Goal: Task Accomplishment & Management: Manage account settings

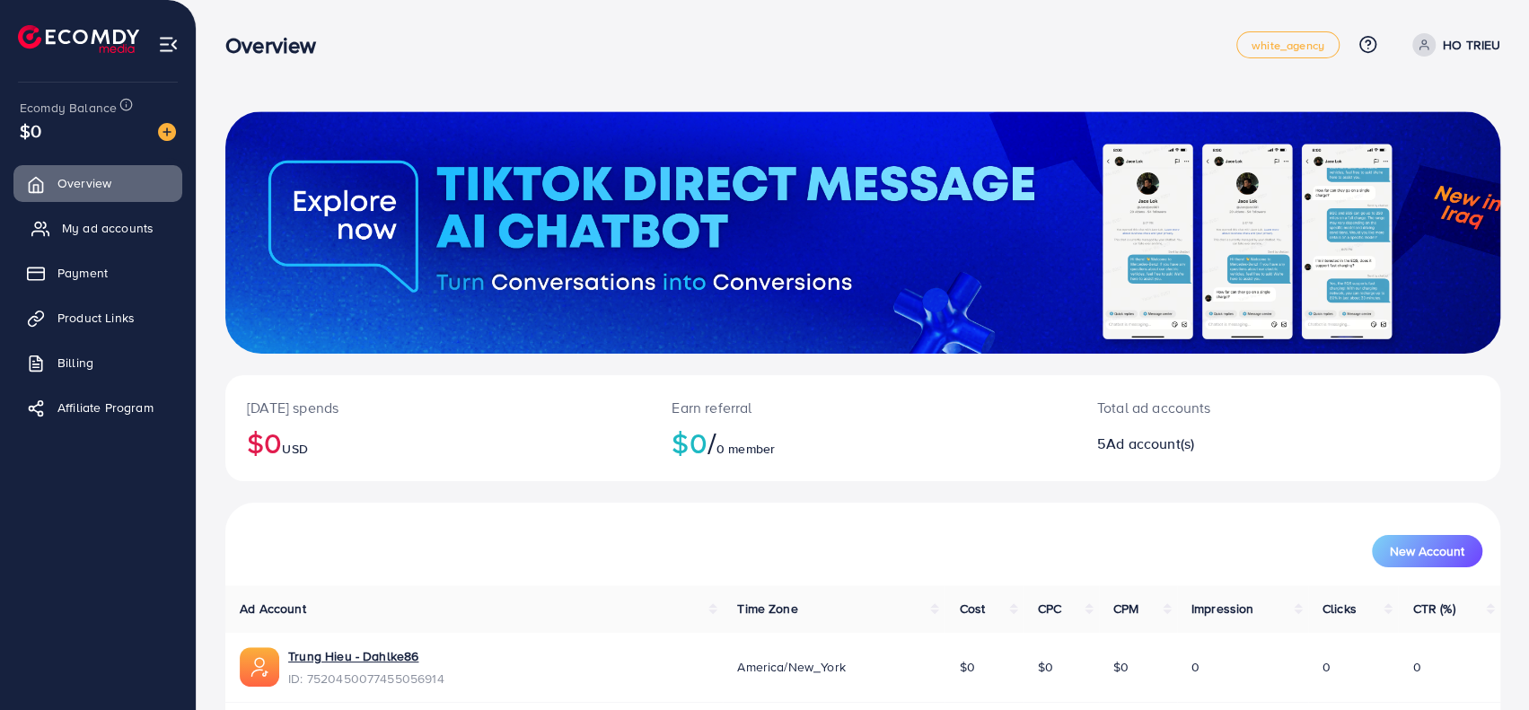
click at [97, 226] on span "My ad accounts" at bounding box center [108, 228] width 92 height 18
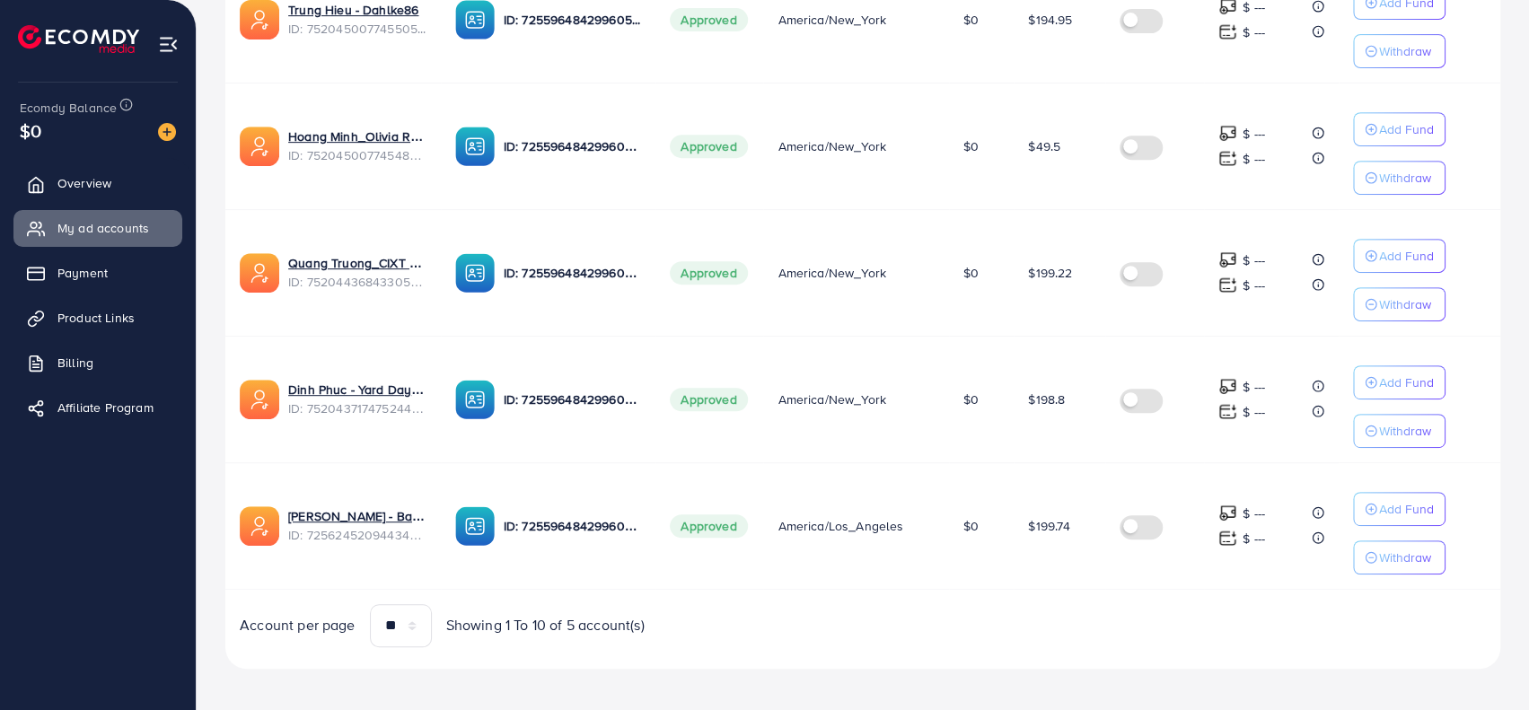
scroll to position [463, 0]
click at [853, 604] on div "Account per page ** ** ** *** Showing 1 To 10 of 5 account(s)" at bounding box center [543, 625] width 637 height 43
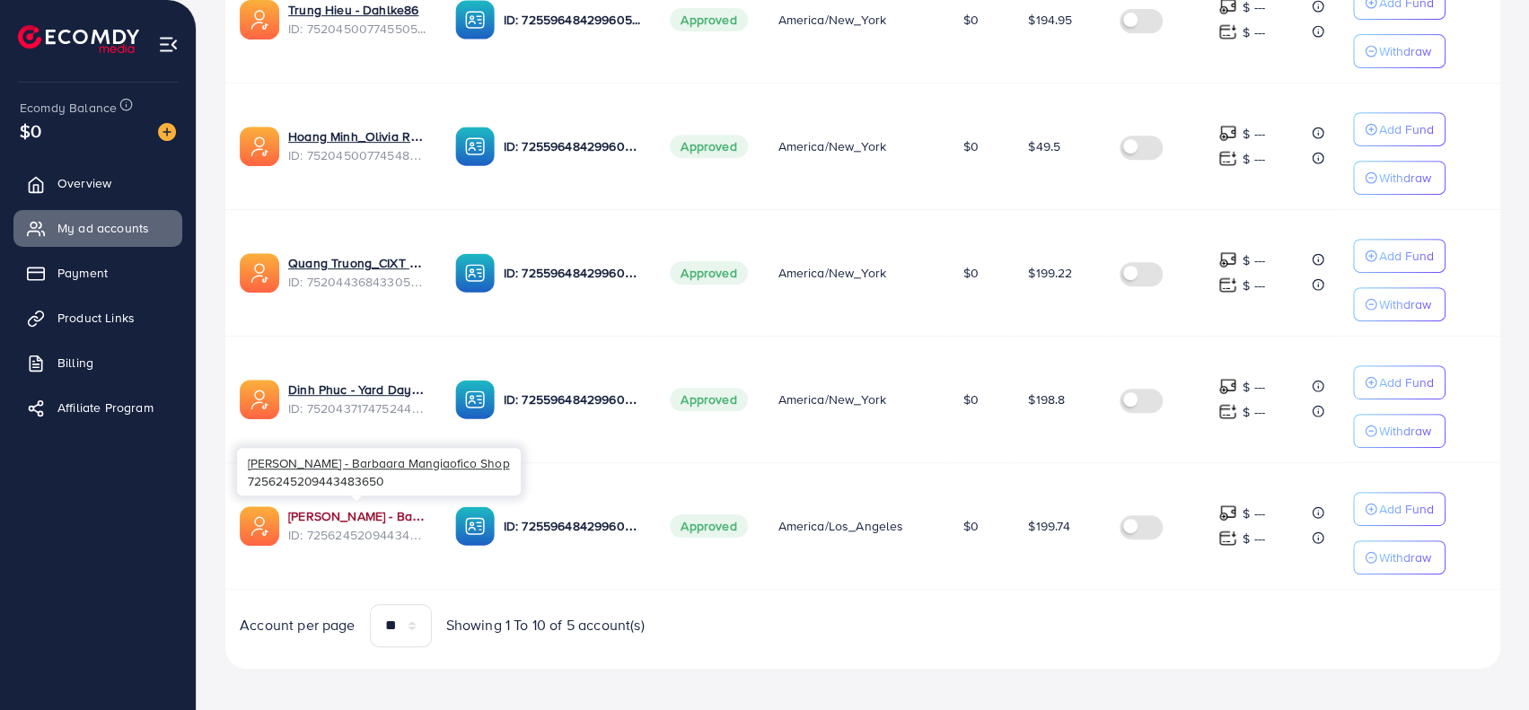
click at [336, 507] on link "[PERSON_NAME] - Barbaara Mangiaofico Shop" at bounding box center [357, 516] width 138 height 18
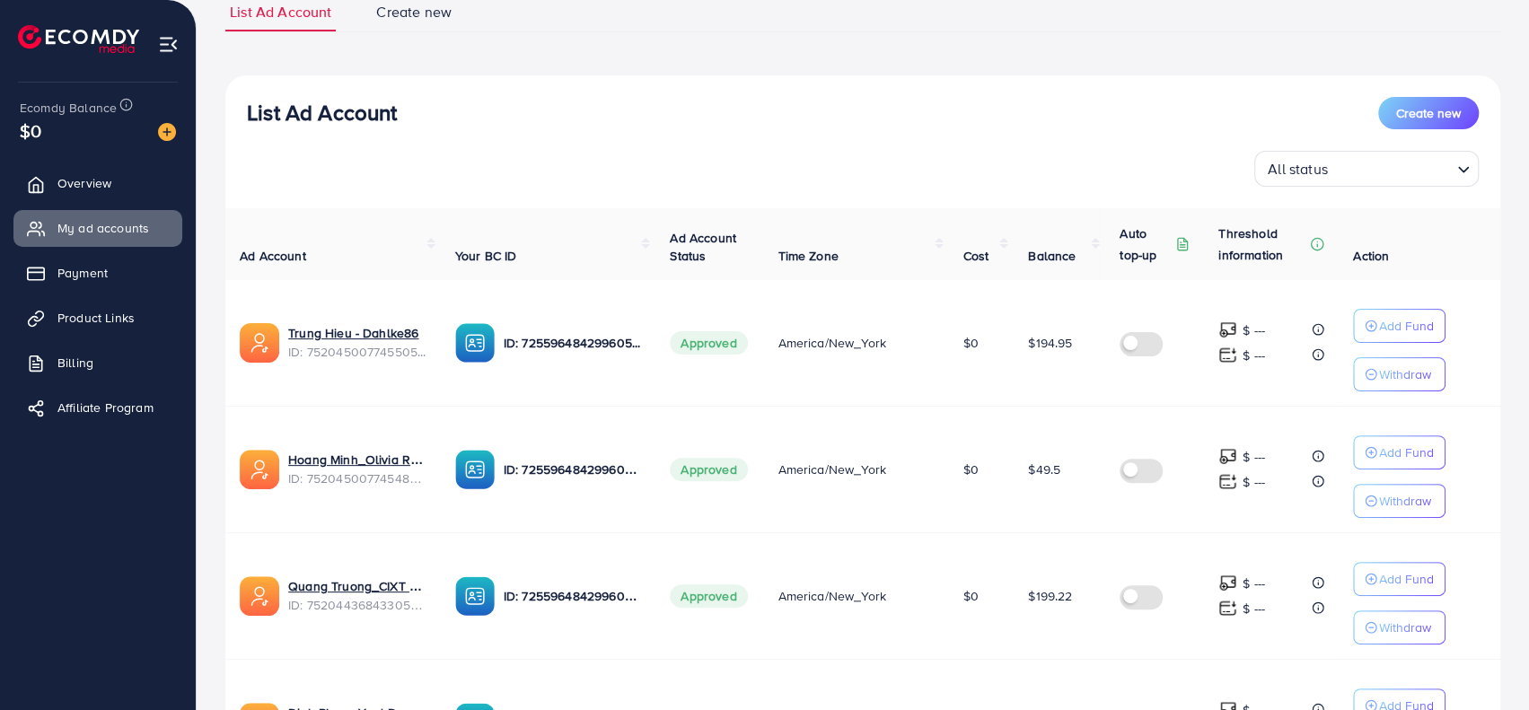
scroll to position [104, 0]
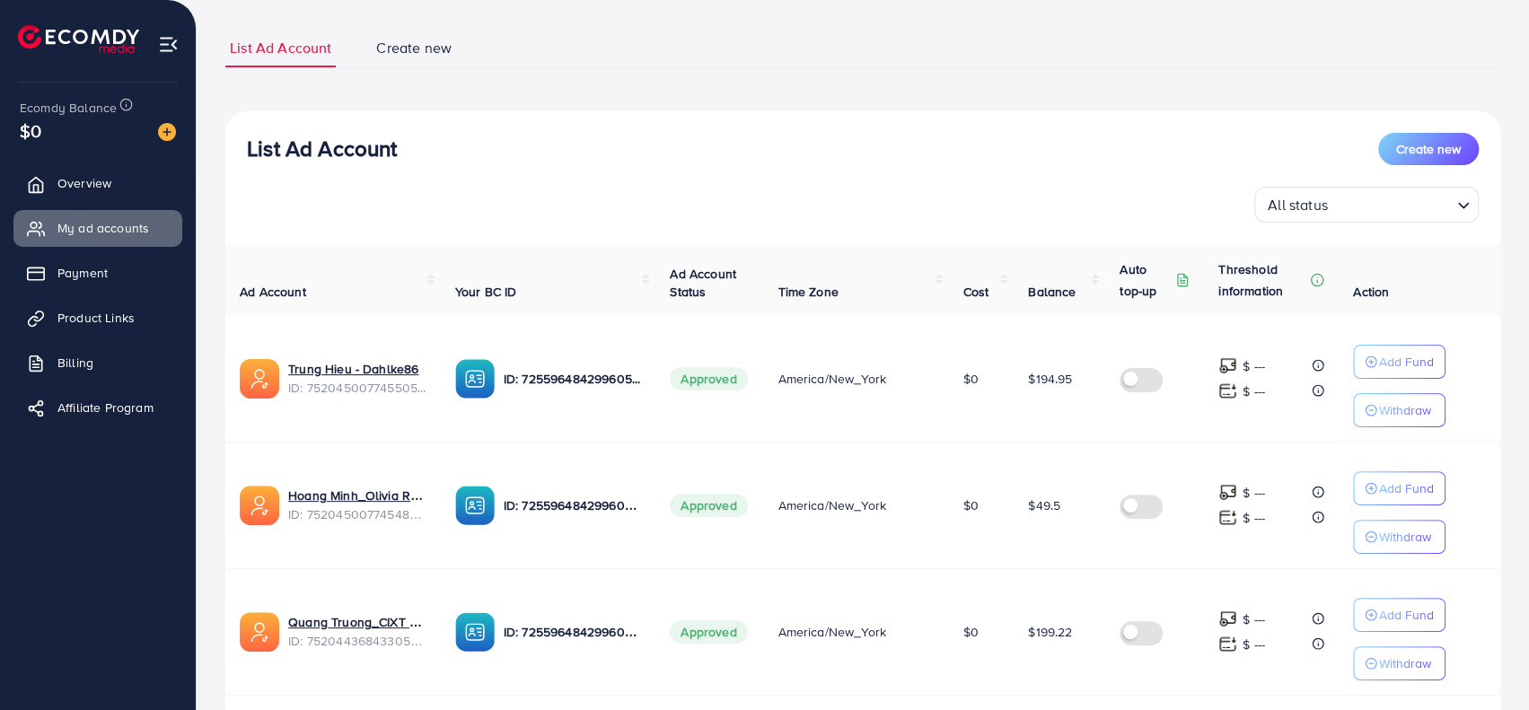
click at [416, 274] on th "Ad Account" at bounding box center [332, 280] width 215 height 72
click at [427, 276] on th "Ad Account" at bounding box center [332, 280] width 215 height 72
click at [345, 369] on link "Trung Hieu - Dahlke86" at bounding box center [357, 369] width 138 height 18
click at [555, 164] on div "List Ad Account Create new All status Loading..." at bounding box center [862, 178] width 1275 height 90
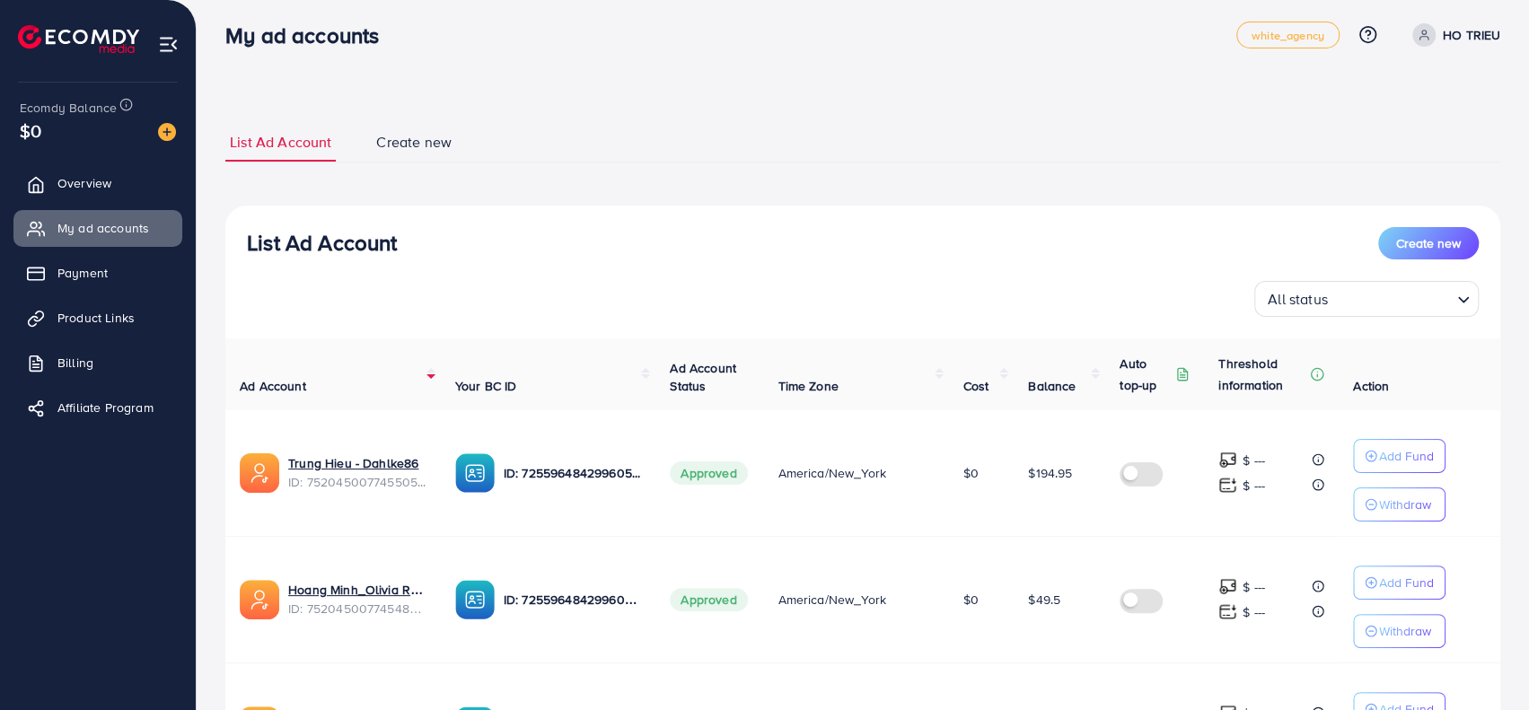
scroll to position [0, 0]
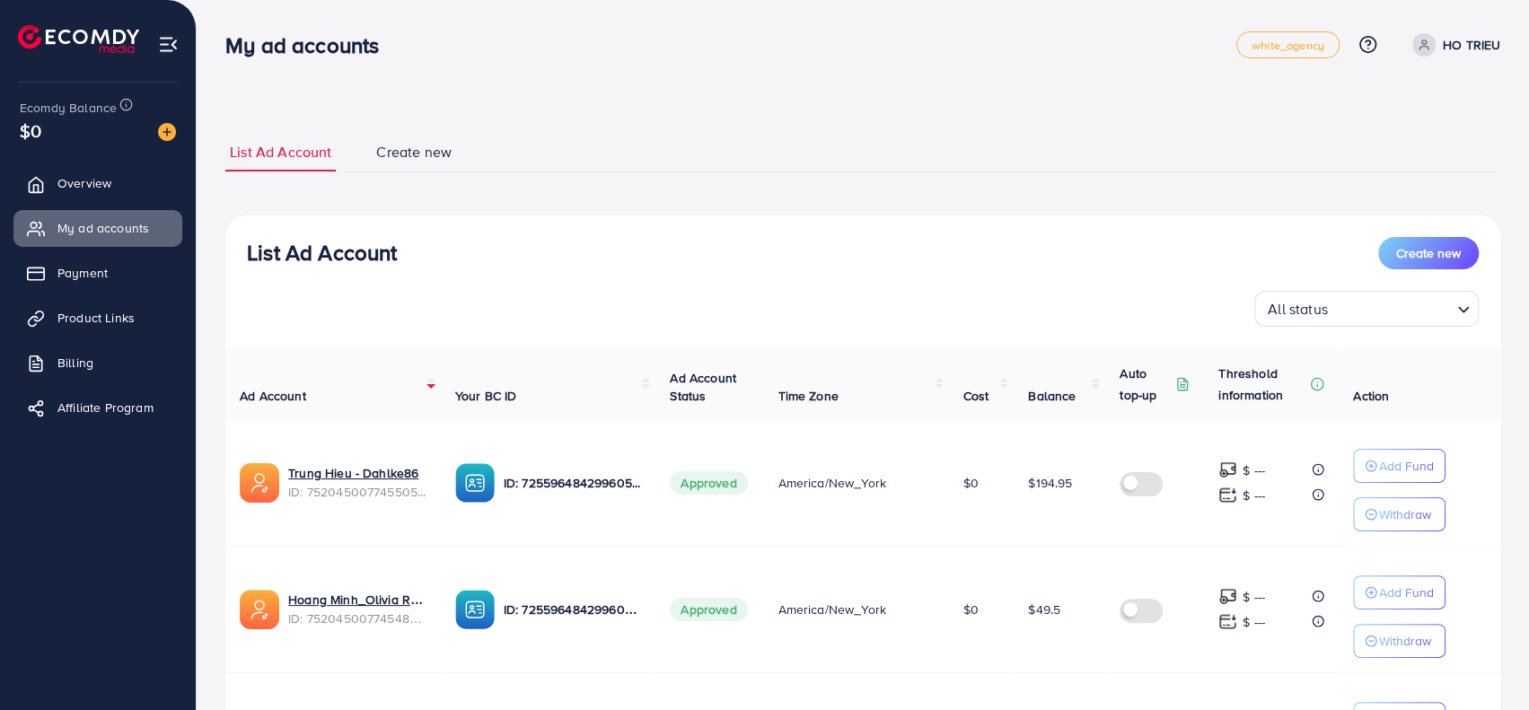
click at [433, 387] on th "Ad Account" at bounding box center [332, 384] width 215 height 72
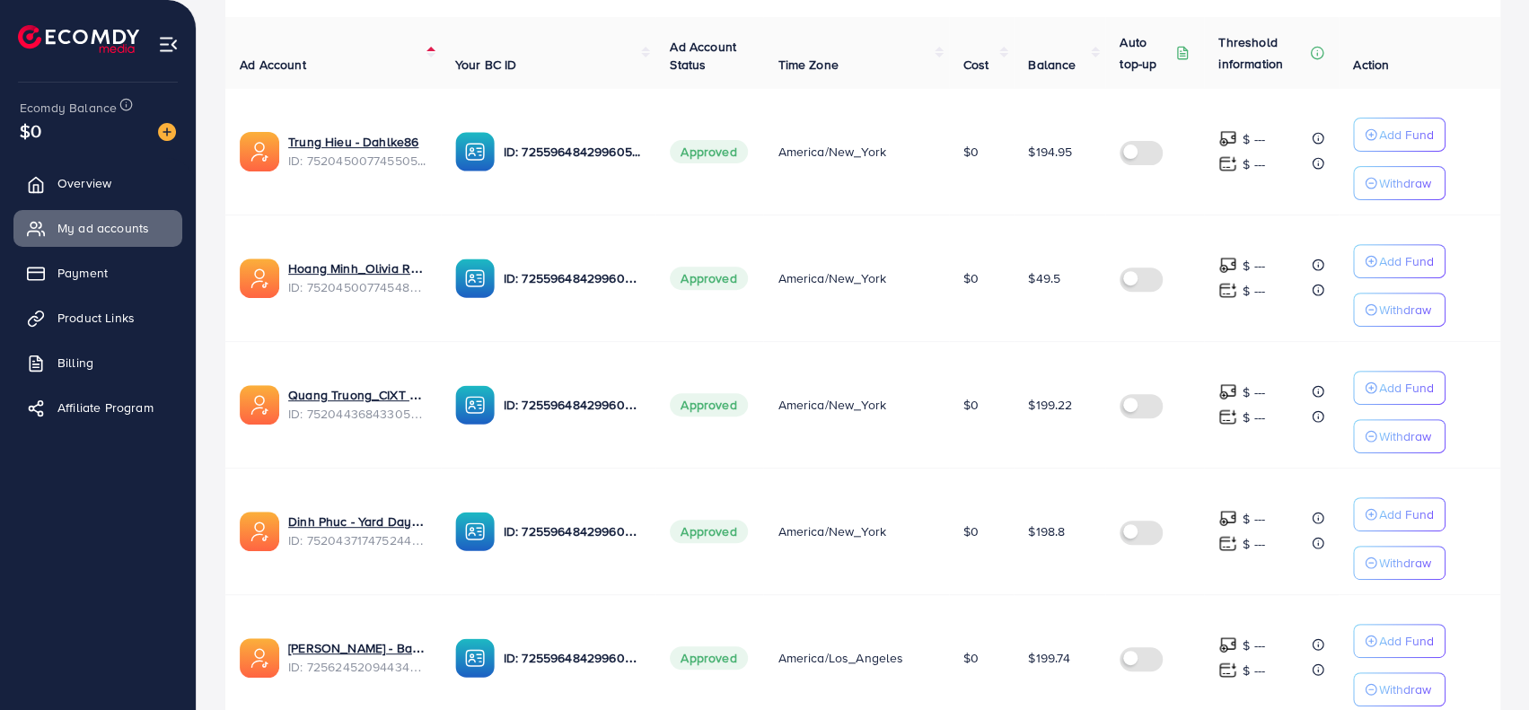
scroll to position [90, 0]
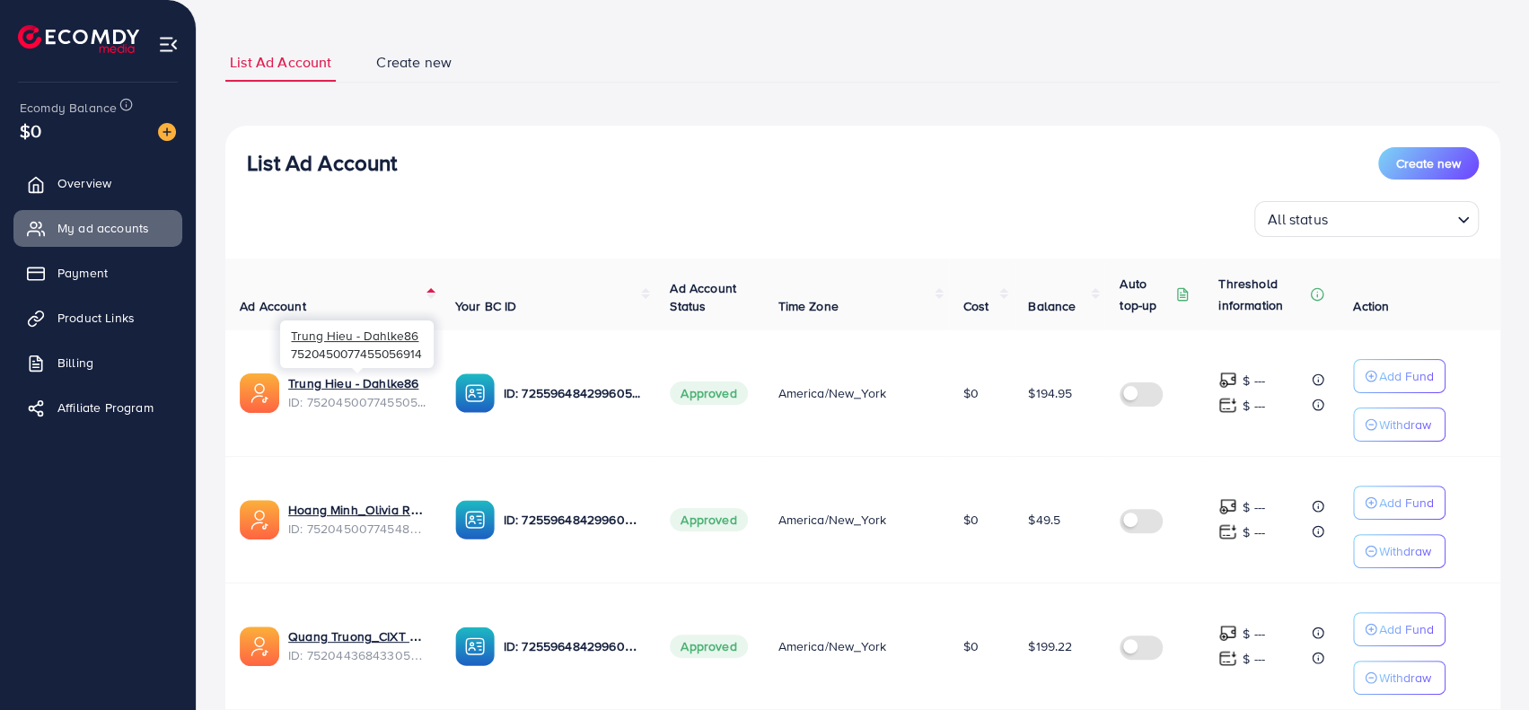
click at [380, 402] on span "ID: 7520450077455056914" at bounding box center [357, 402] width 138 height 18
copy span "7520450077455056914"
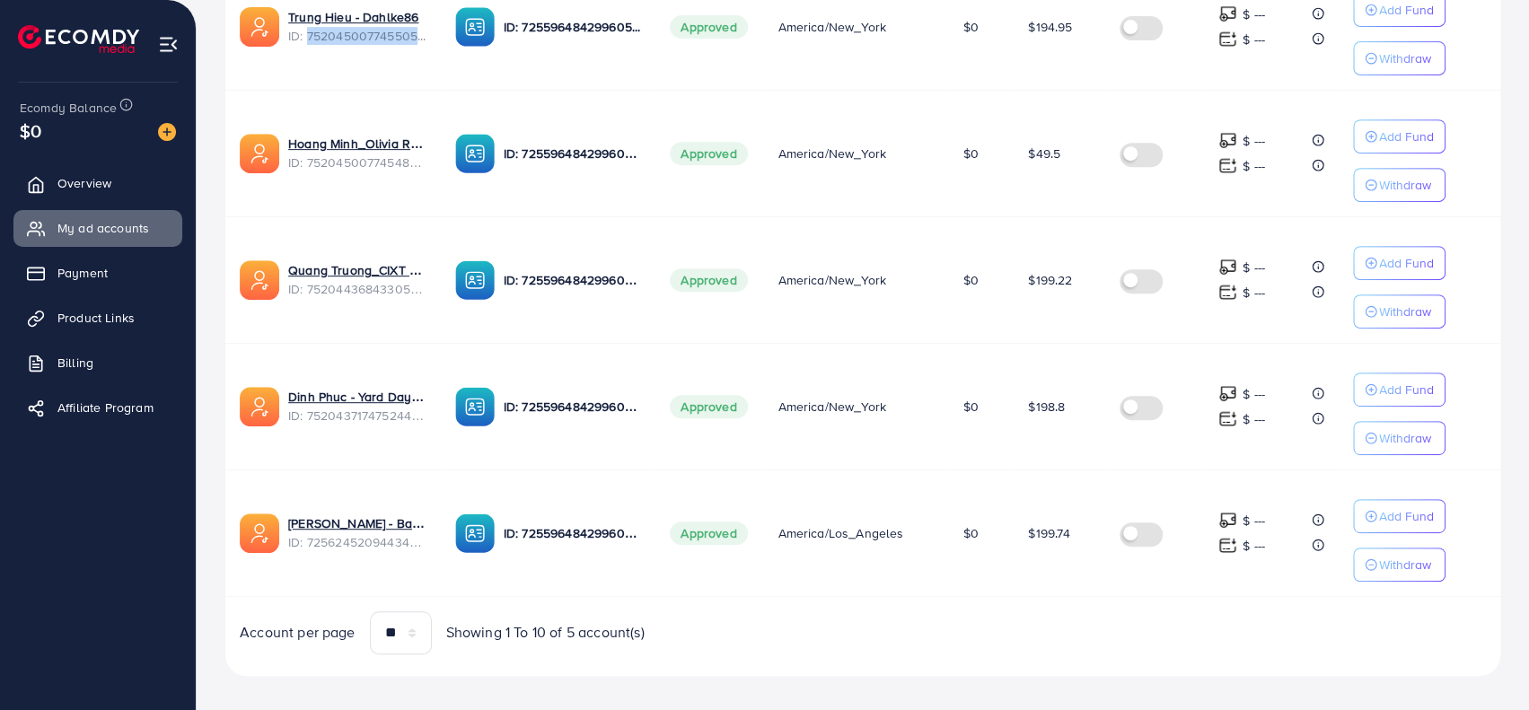
scroll to position [463, 0]
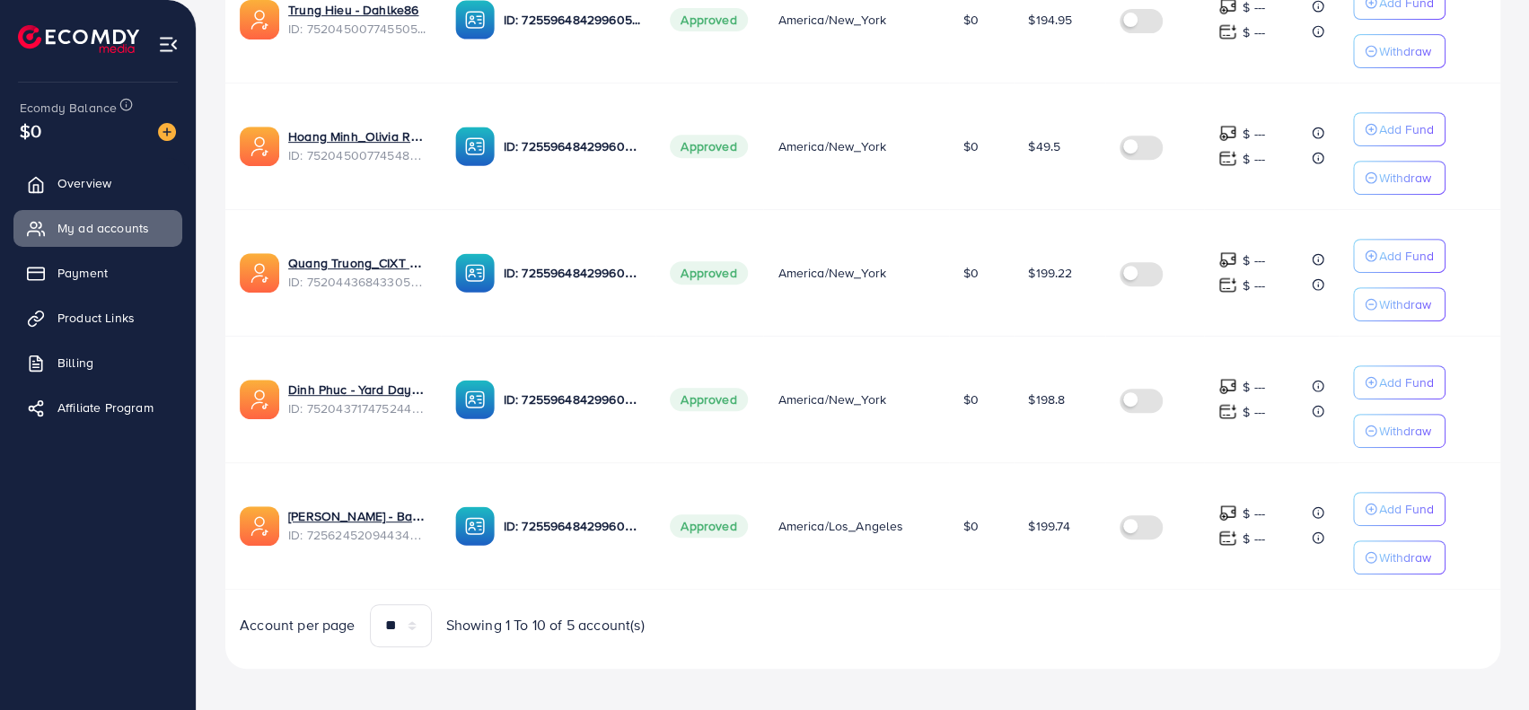
click at [350, 566] on td "[PERSON_NAME] - Barbaara Mangiaofico Shop ID: 7256245209443483650" at bounding box center [332, 525] width 215 height 127
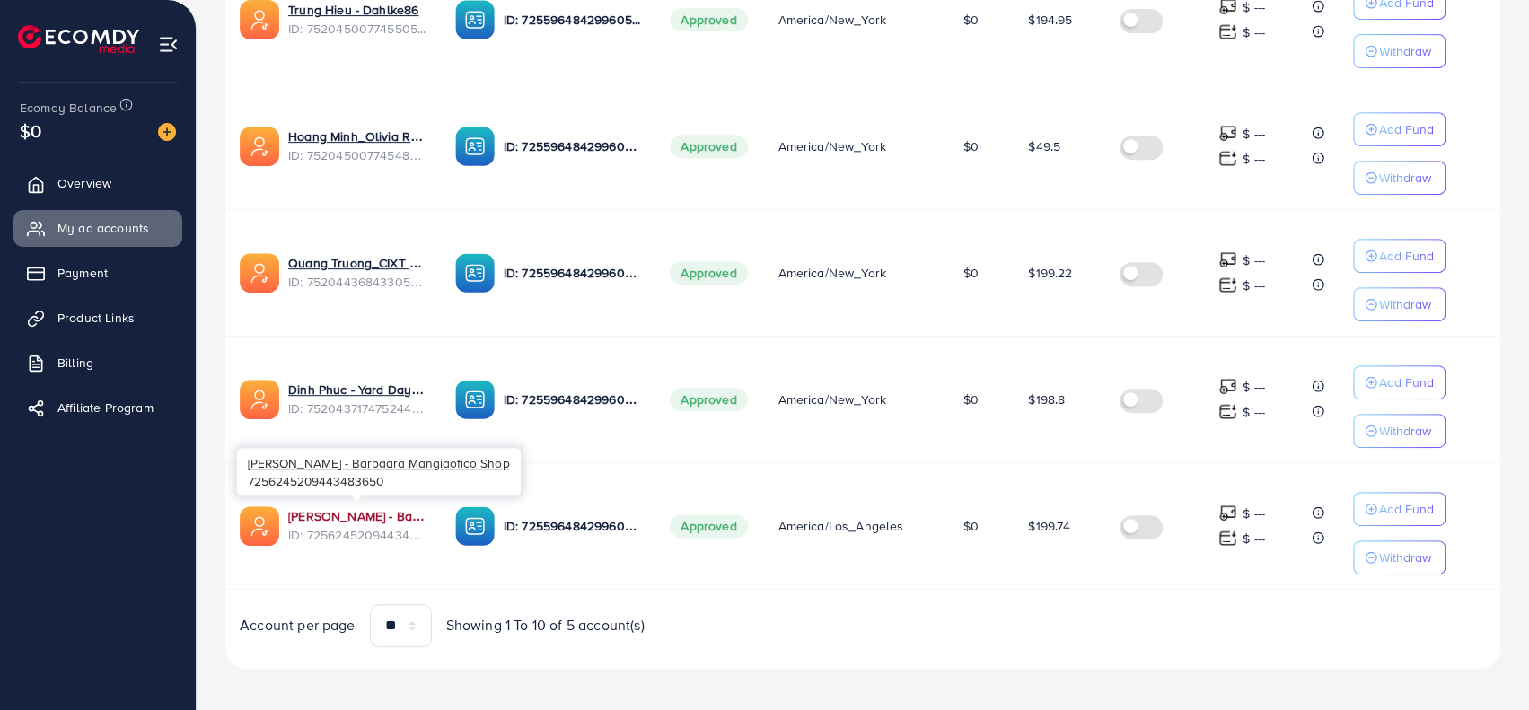
click at [325, 507] on link "[PERSON_NAME] - Barbaara Mangiaofico Shop" at bounding box center [357, 516] width 138 height 18
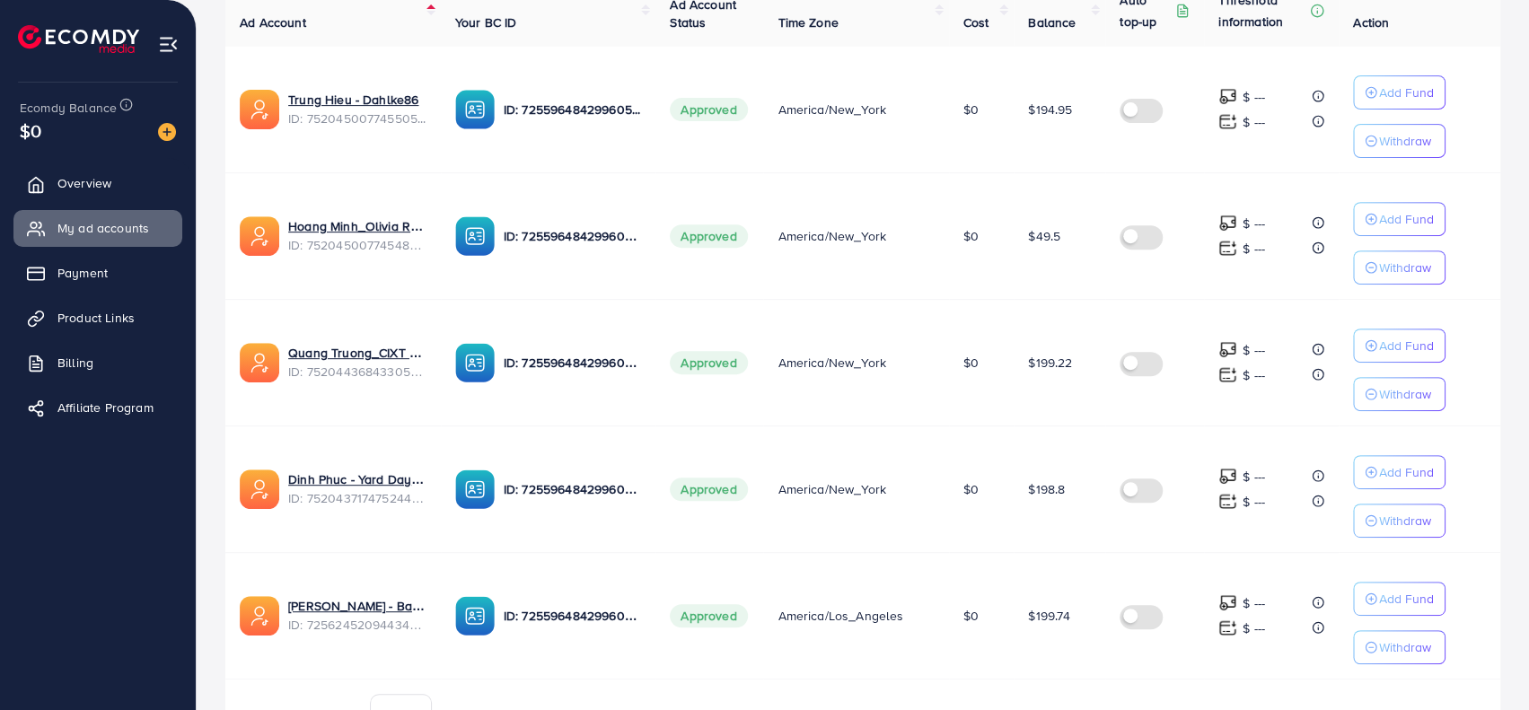
click at [750, 667] on td "Approved" at bounding box center [709, 615] width 108 height 127
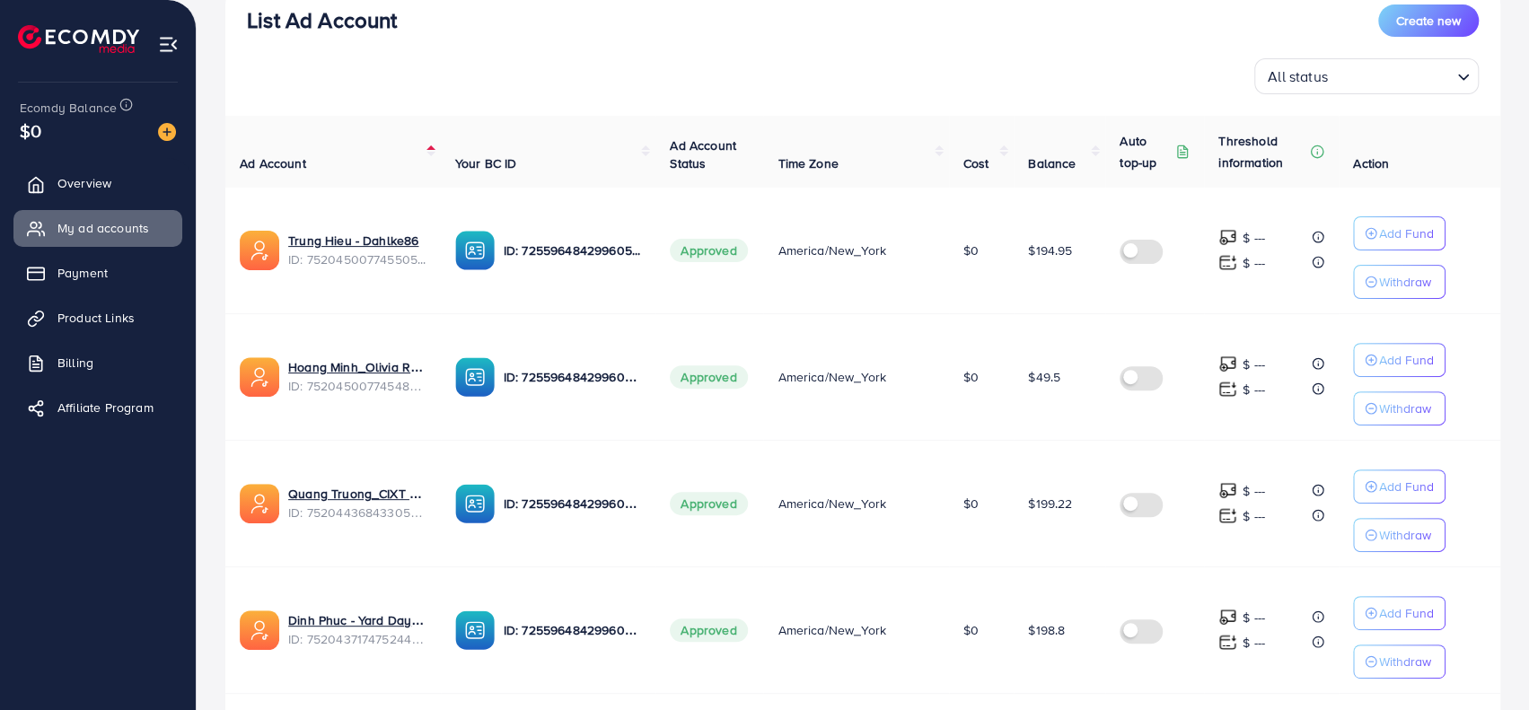
scroll to position [194, 0]
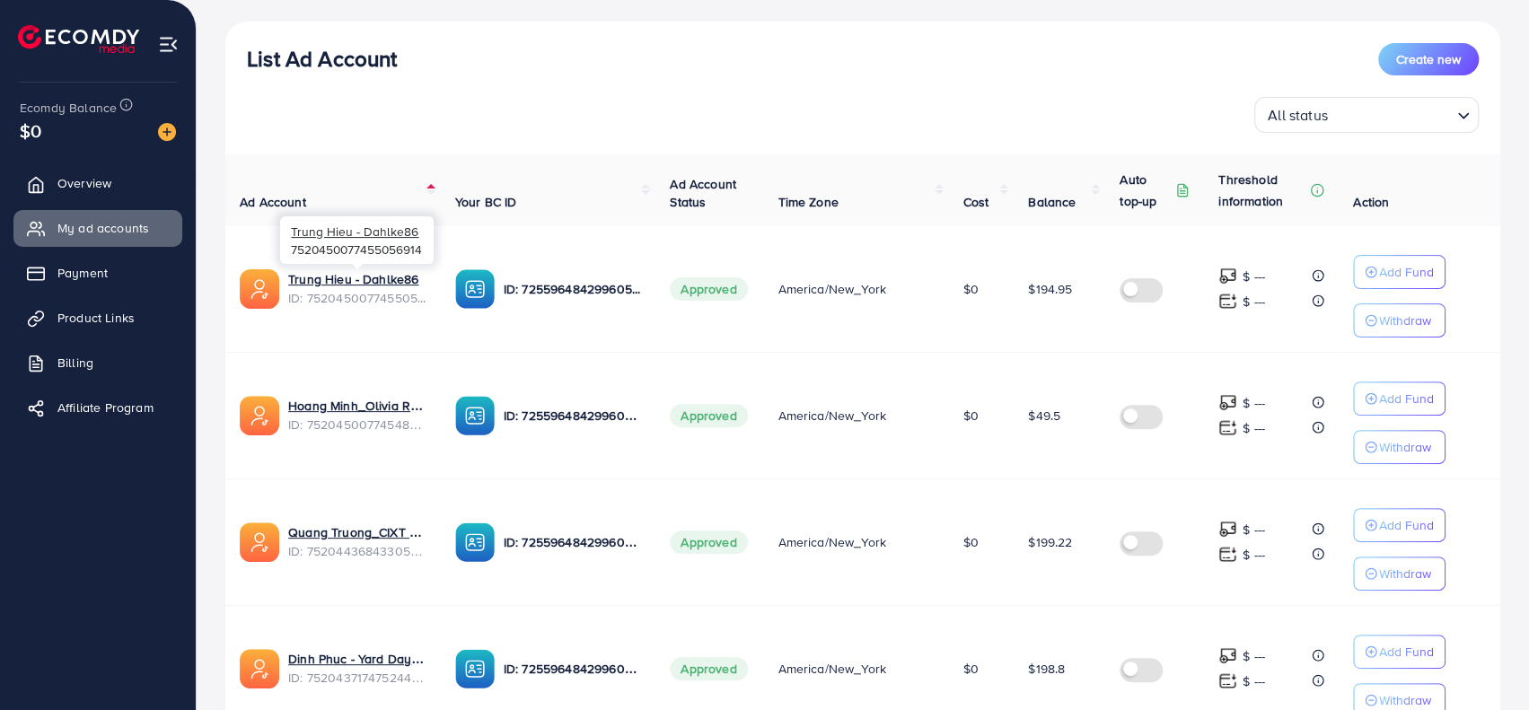
click at [337, 301] on span "ID: 7520450077455056914" at bounding box center [357, 298] width 138 height 18
copy span "7520450077455056914"
click at [367, 422] on span "ID: 7520450077454827538" at bounding box center [357, 425] width 138 height 18
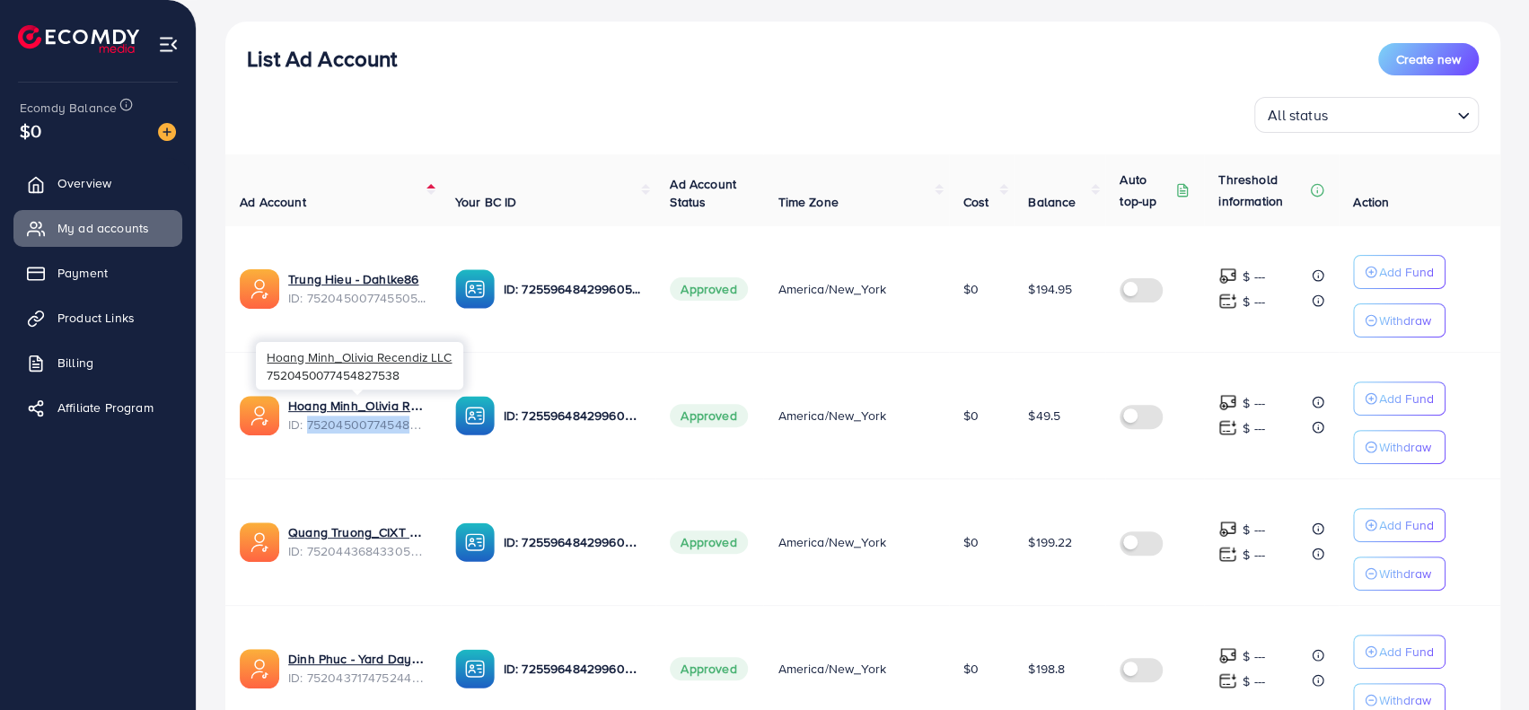
click at [367, 422] on span "ID: 7520450077454827538" at bounding box center [357, 425] width 138 height 18
copy span "7520450077454827538"
click at [373, 543] on span "ID: 7520443684330586119" at bounding box center [357, 551] width 138 height 18
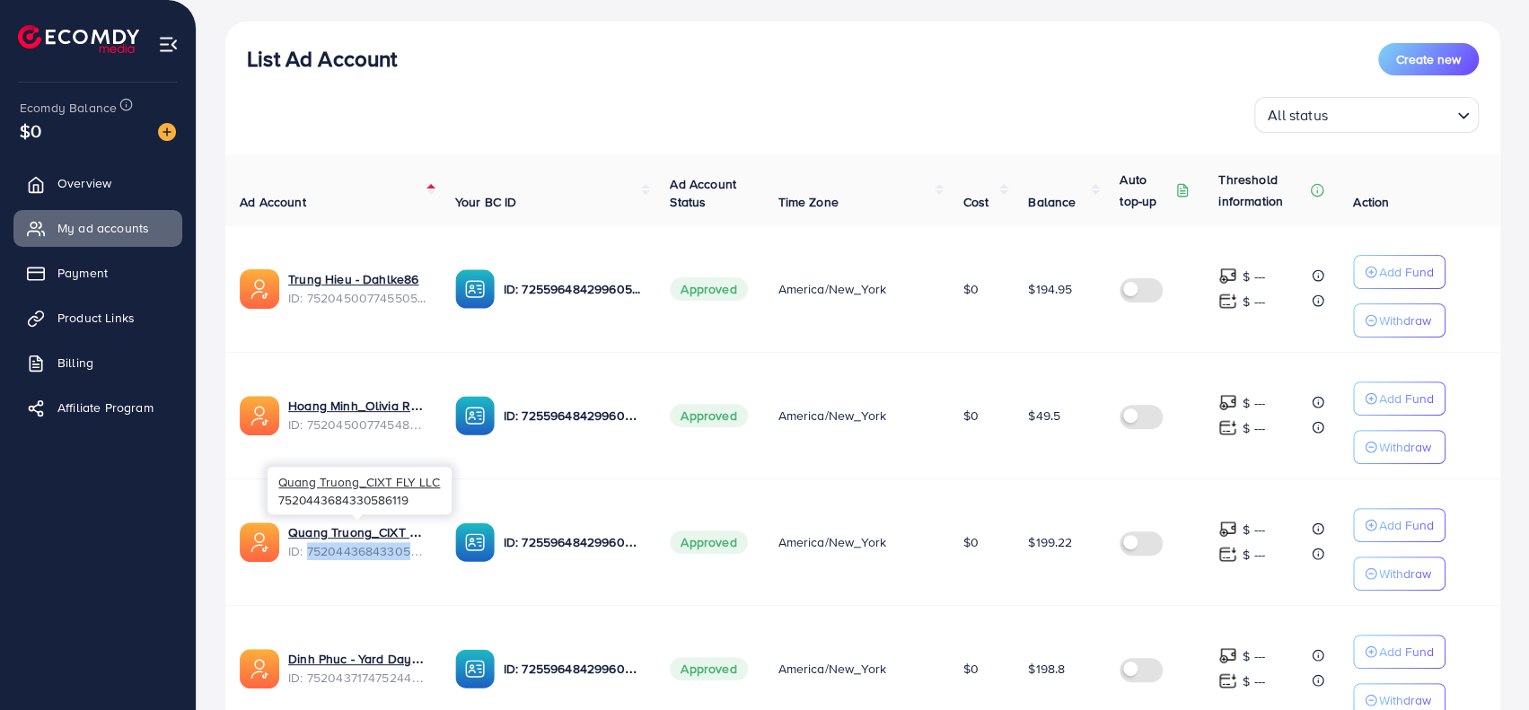
click at [373, 543] on span "ID: 7520443684330586119" at bounding box center [357, 551] width 138 height 18
copy span "7520443684330586119"
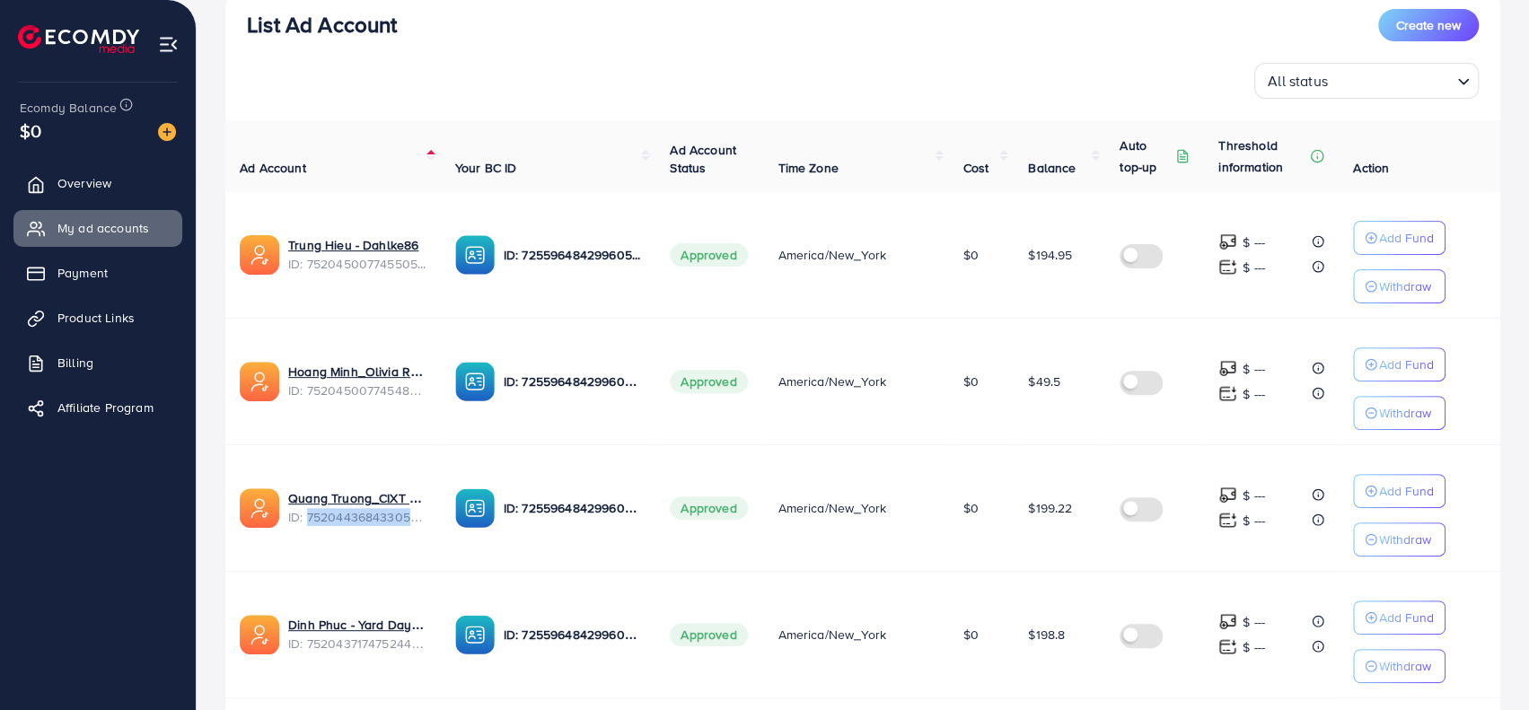
scroll to position [373, 0]
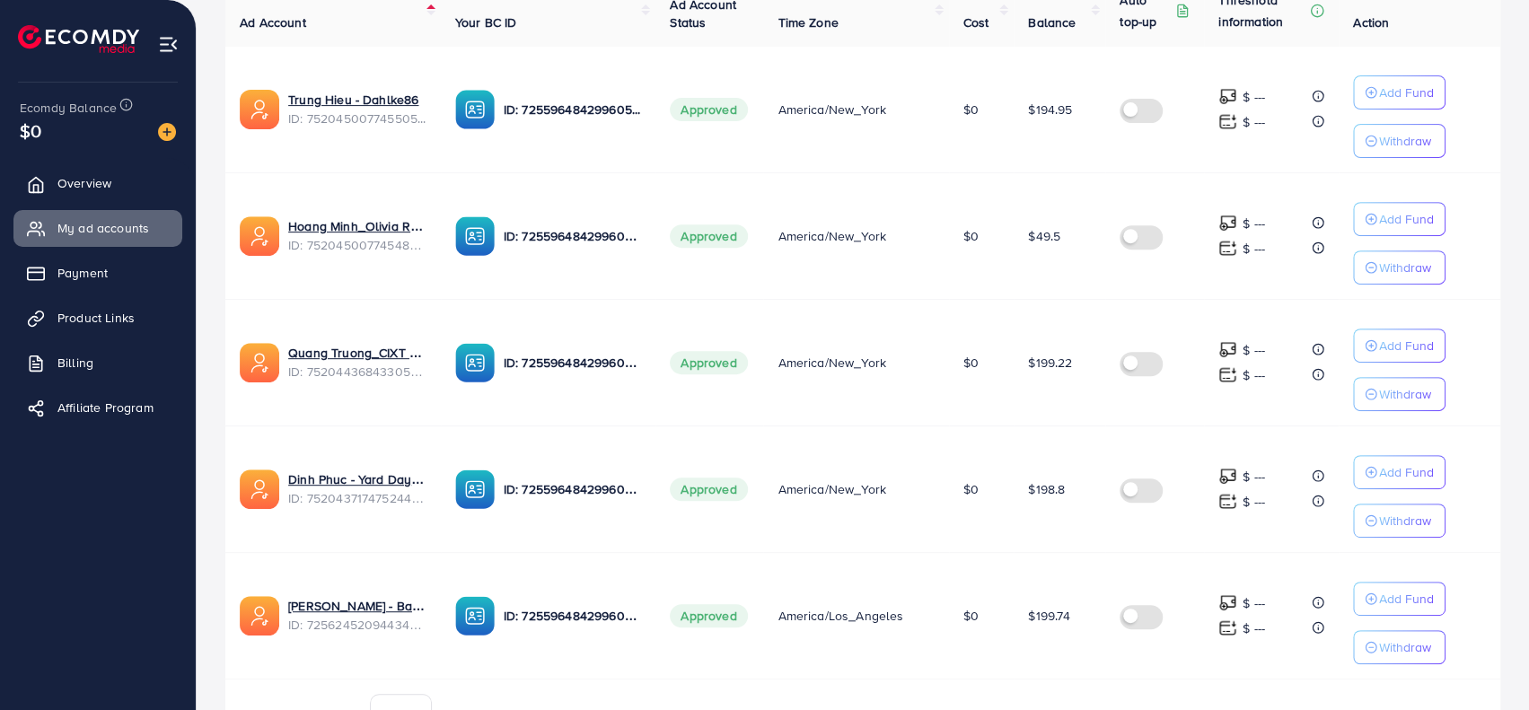
click at [370, 493] on span "ID: 7520437174752444423" at bounding box center [357, 498] width 138 height 18
copy span "7520437174752444423"
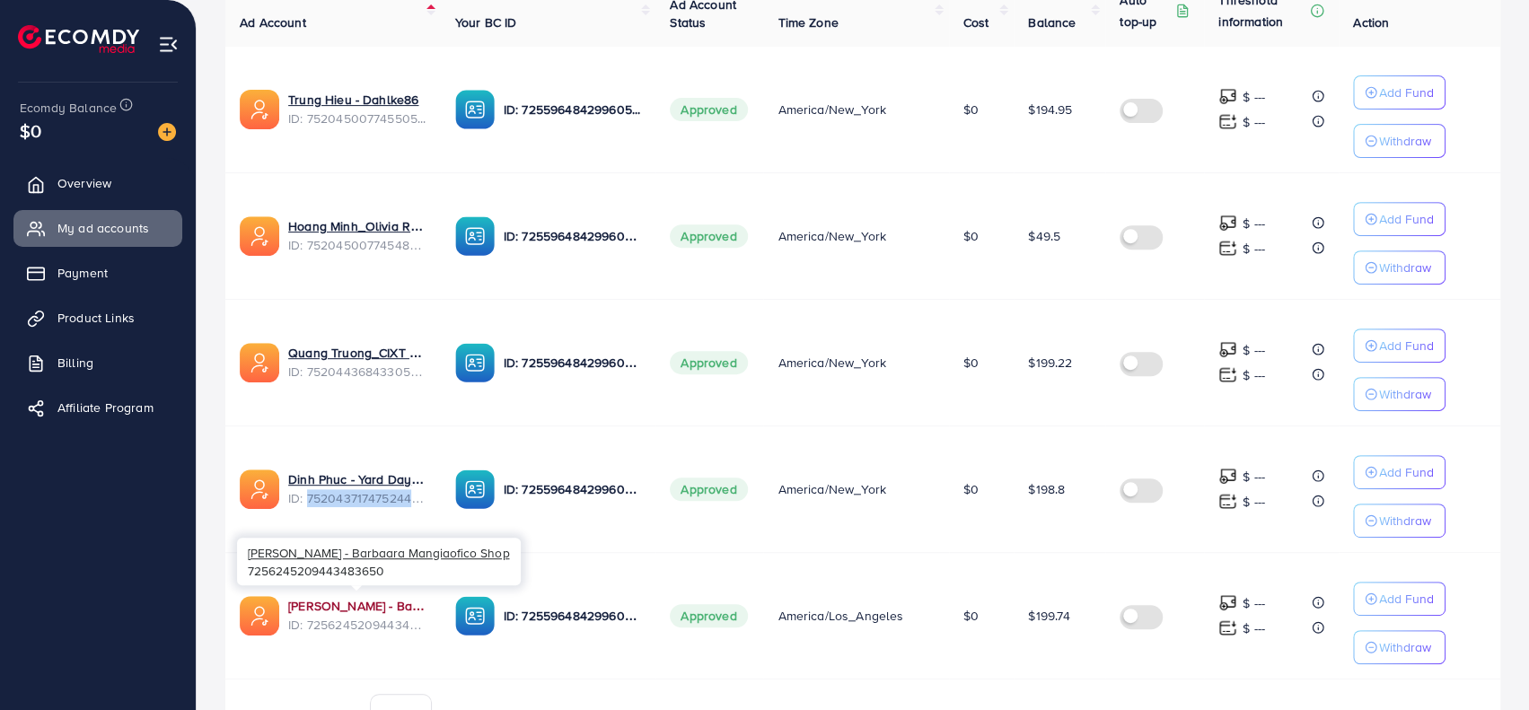
scroll to position [463, 0]
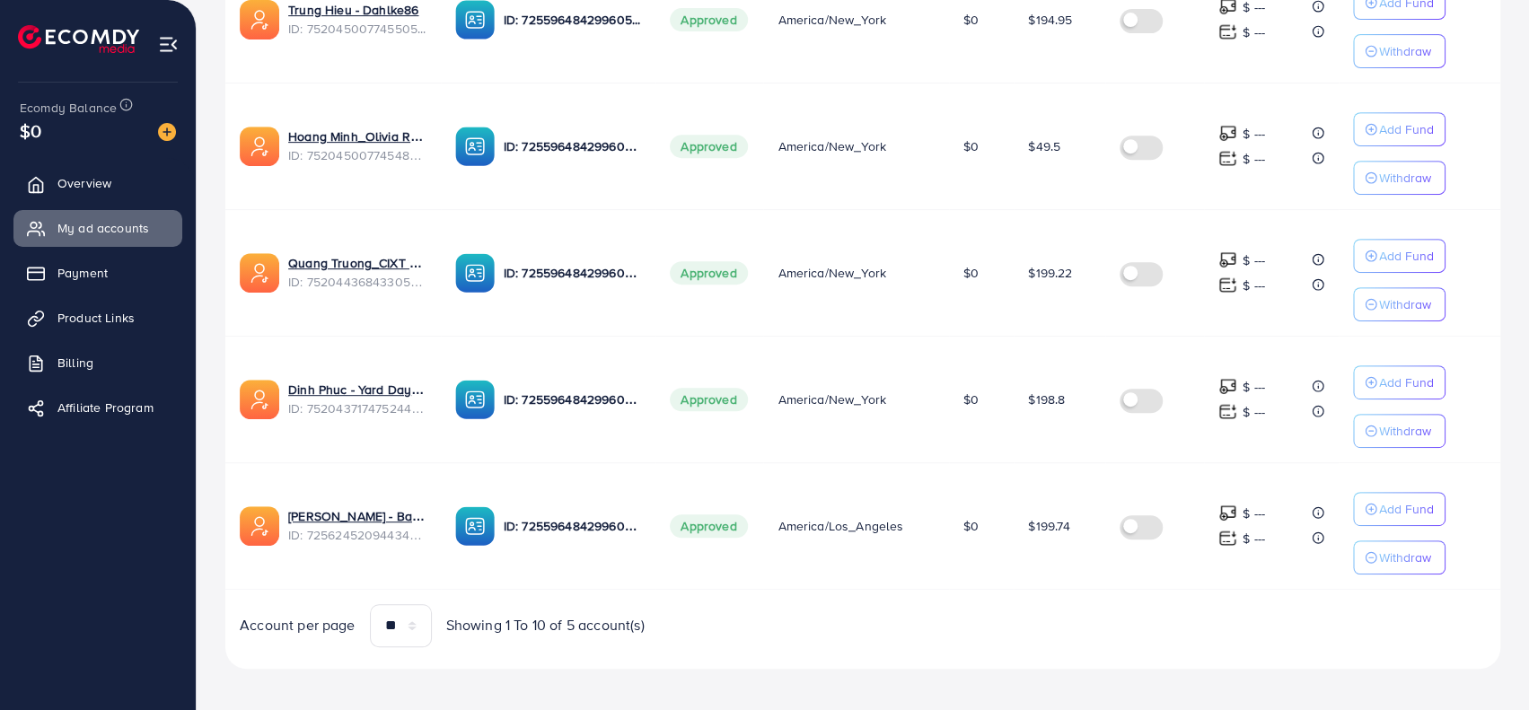
click at [373, 530] on span "ID: 7256245209443483650" at bounding box center [357, 535] width 138 height 18
copy span "7256245209443483650"
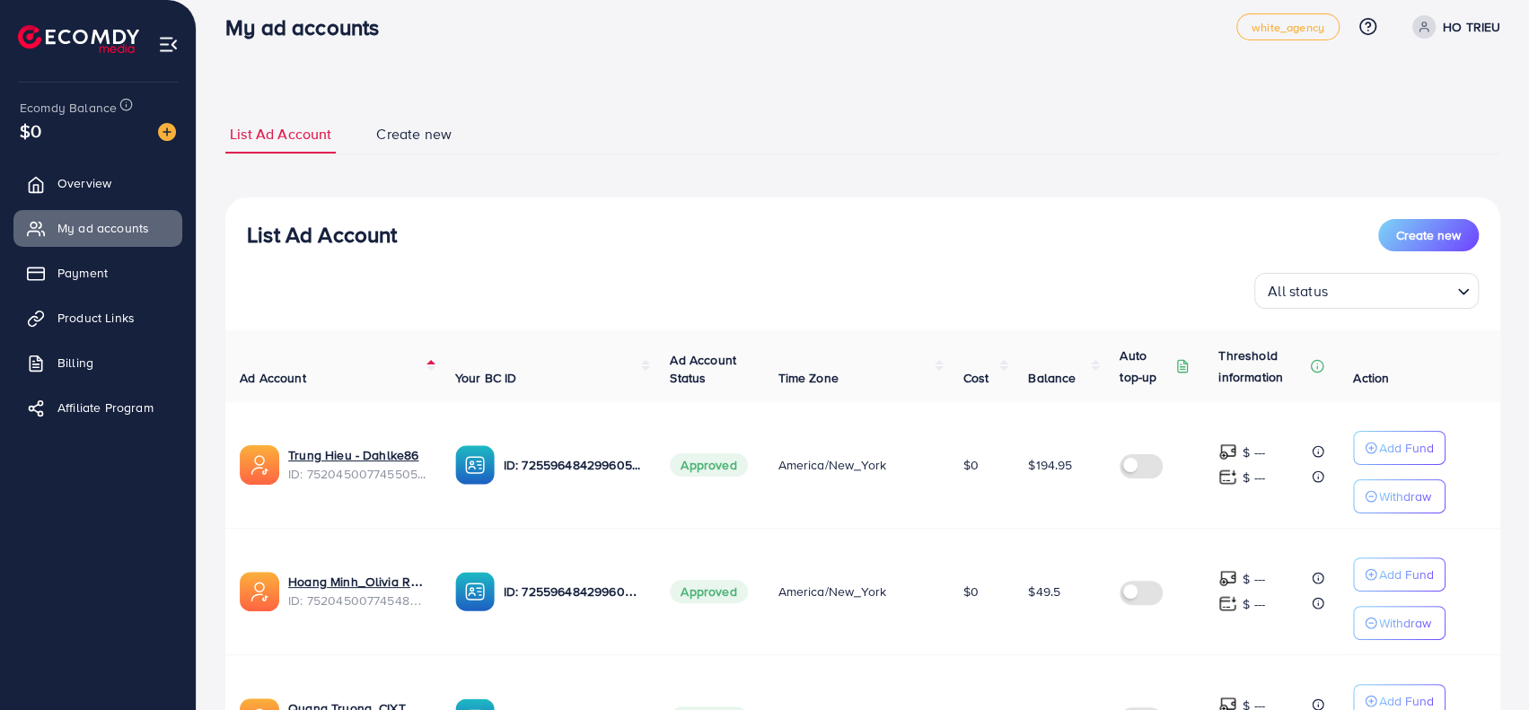
scroll to position [0, 0]
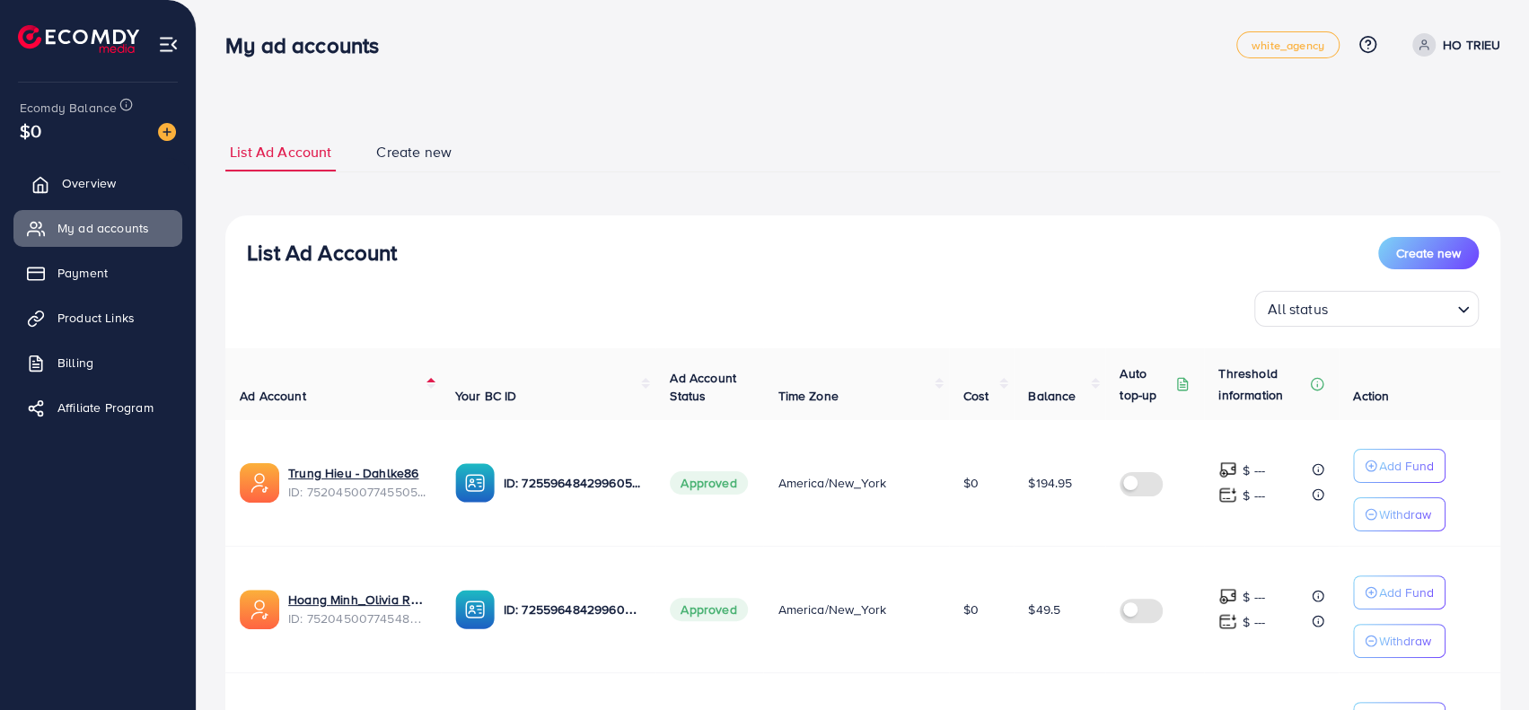
click at [52, 189] on link "Overview" at bounding box center [97, 183] width 169 height 36
